Goal: Find specific fact: Find specific fact

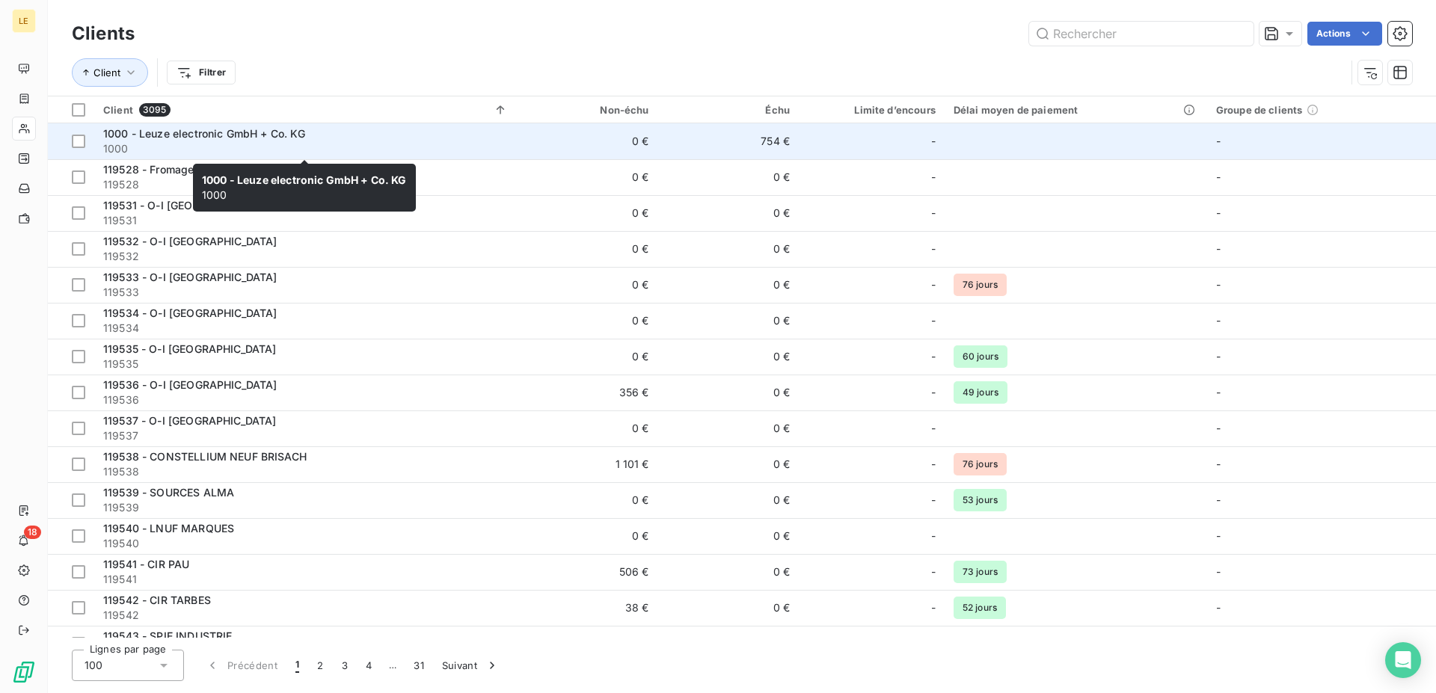
click at [269, 141] on span "1000" at bounding box center [305, 148] width 405 height 15
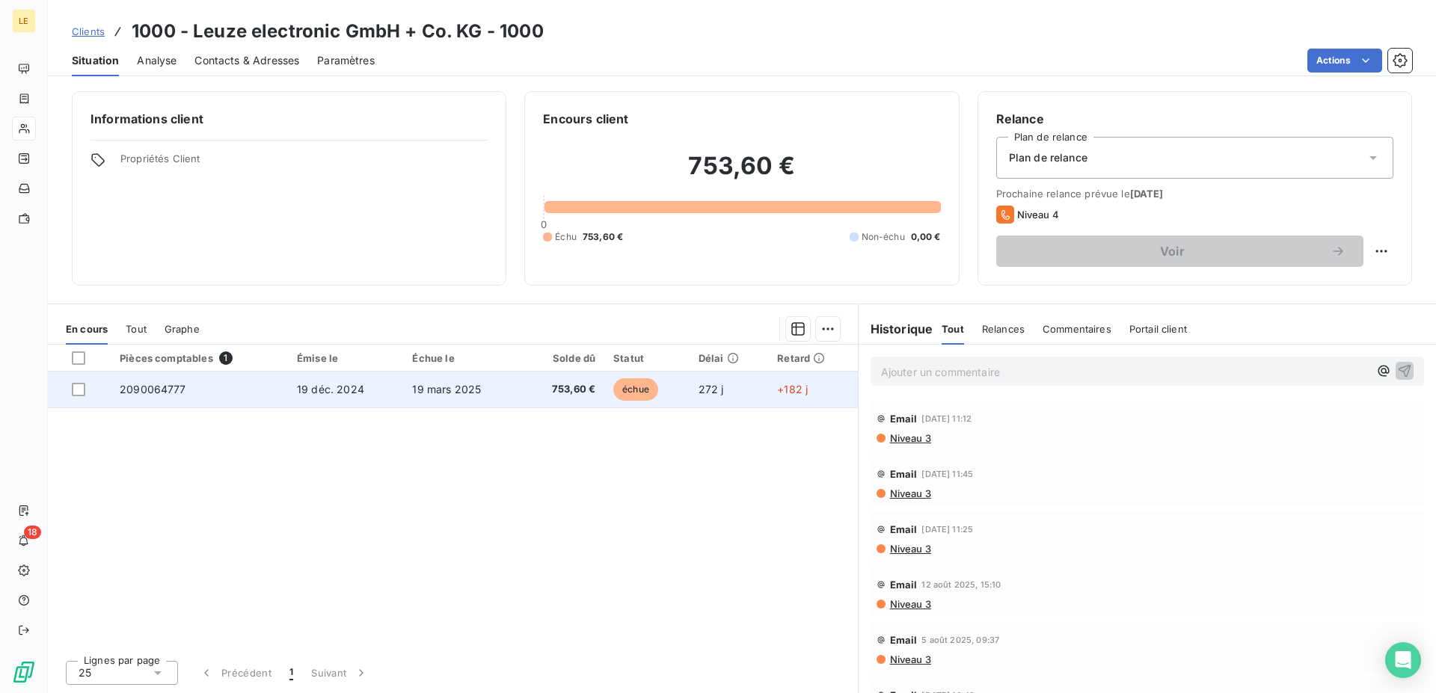
click at [338, 395] on span "19 déc. 2024" at bounding box center [330, 389] width 67 height 13
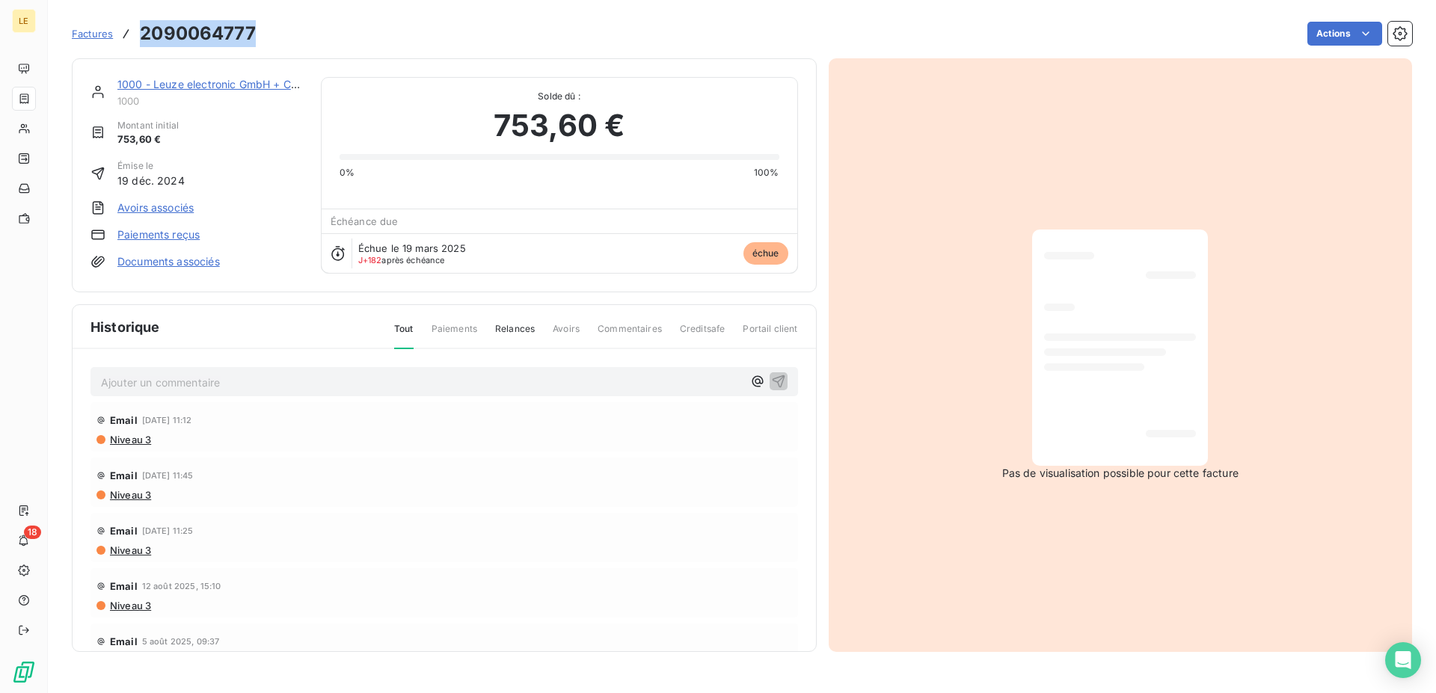
drag, startPoint x: 267, startPoint y: 28, endPoint x: 123, endPoint y: 18, distance: 144.0
click at [123, 18] on div "Factures 2090064777 Actions" at bounding box center [742, 33] width 1341 height 31
copy div "2090064777"
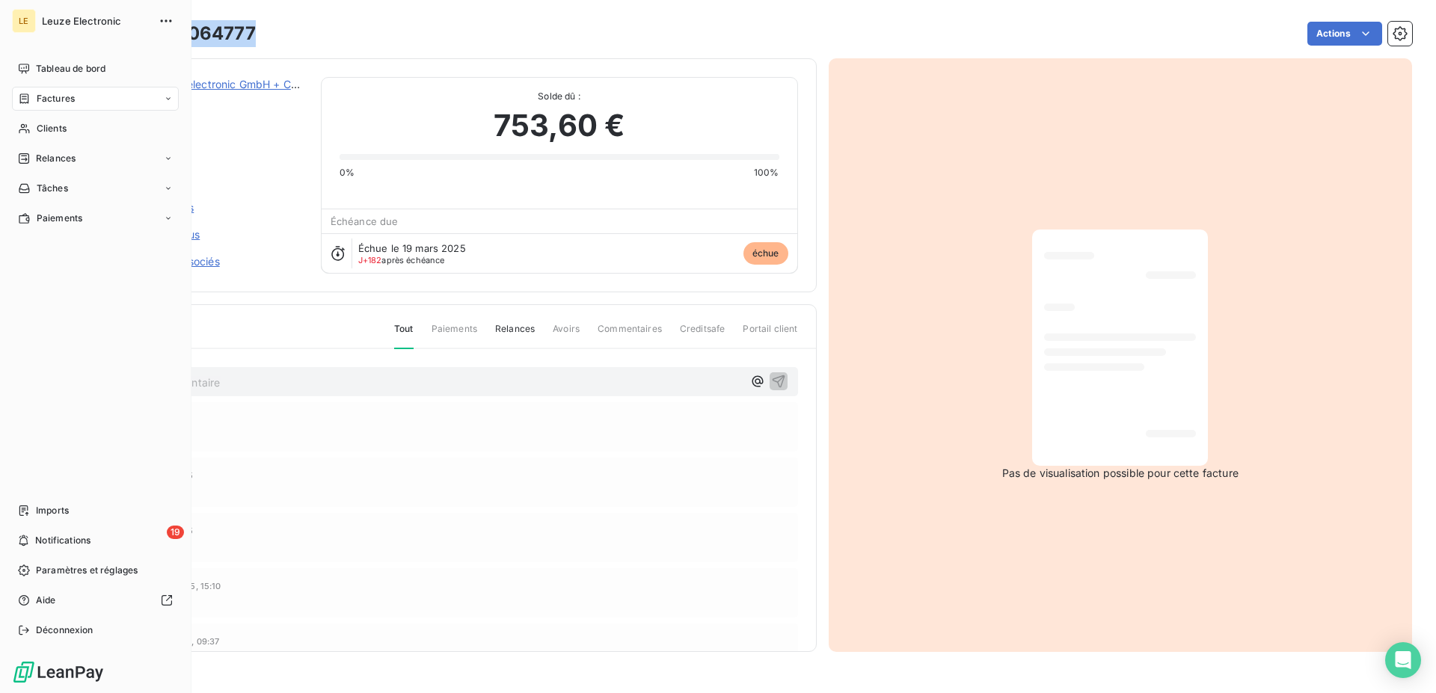
click at [31, 91] on div "Factures" at bounding box center [95, 99] width 167 height 24
